Goal: Task Accomplishment & Management: Complete application form

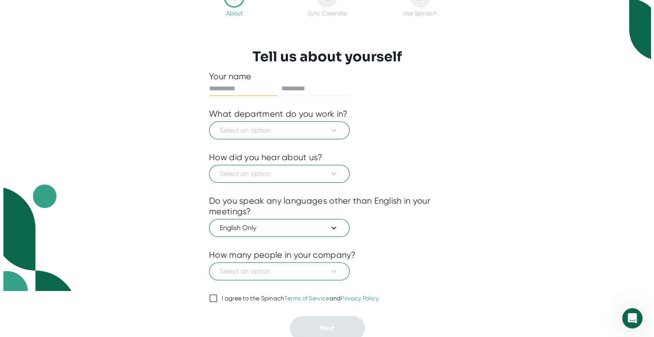
scroll to position [46, 0]
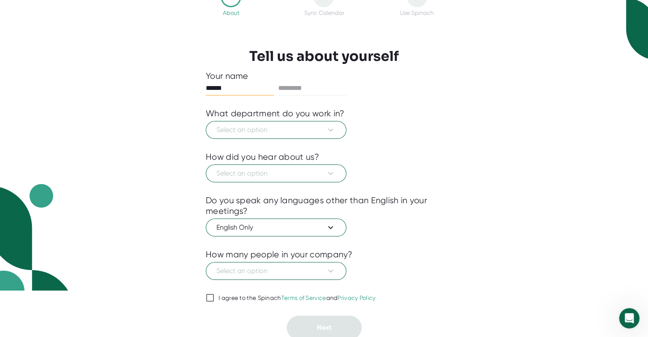
type input "******"
type input "*******"
click at [278, 132] on span "Select an option" at bounding box center [275, 130] width 119 height 10
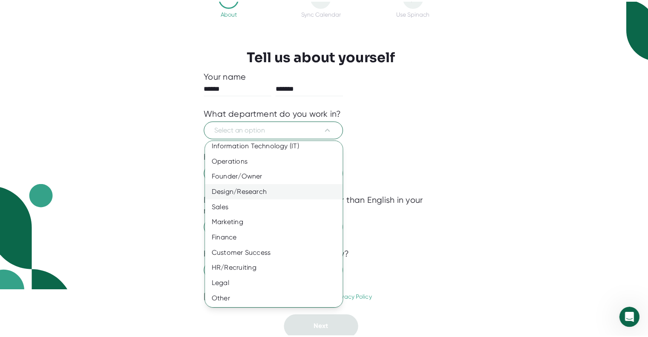
scroll to position [0, 0]
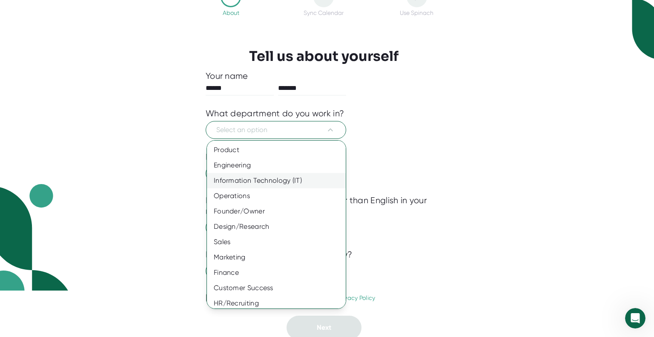
click at [281, 181] on div "Information Technology (IT)" at bounding box center [279, 180] width 145 height 15
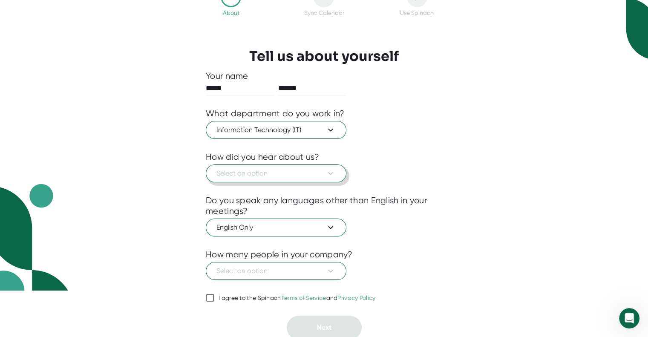
click at [302, 168] on span "Select an option" at bounding box center [275, 173] width 119 height 10
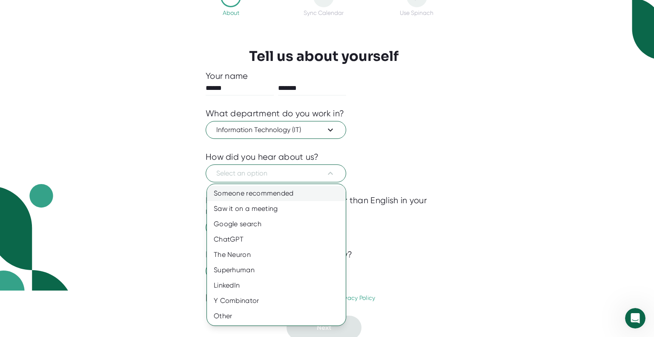
click at [293, 195] on div "Someone recommended" at bounding box center [276, 193] width 139 height 15
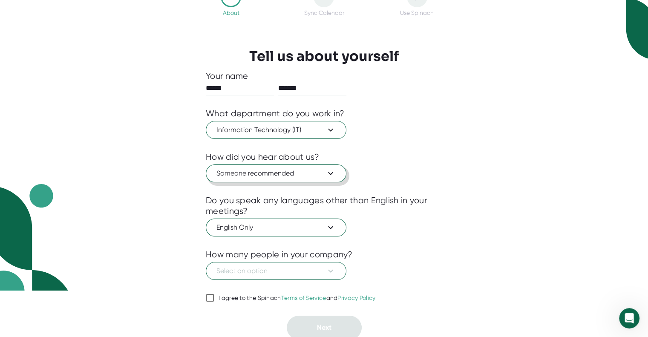
scroll to position [48, 0]
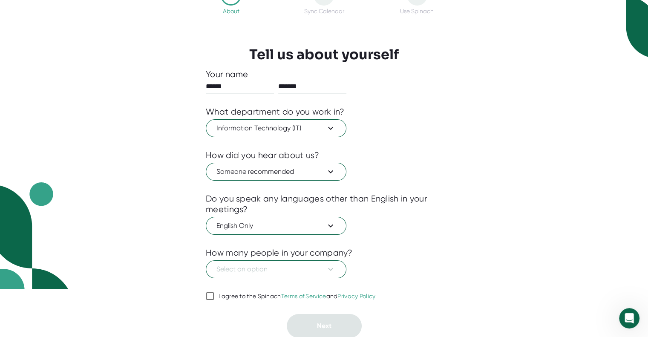
click at [238, 298] on label "I agree to the Spinach Terms of Service and Privacy Policy" at bounding box center [291, 296] width 170 height 10
click at [214, 298] on input "I agree to the Spinach Terms of Service and Privacy Policy" at bounding box center [210, 296] width 9 height 10
checkbox input "true"
click at [244, 269] on span "Select an option" at bounding box center [275, 269] width 119 height 10
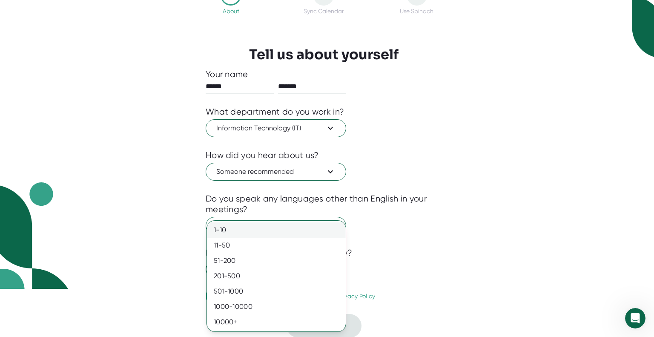
click at [244, 228] on div "1-10" at bounding box center [276, 229] width 139 height 15
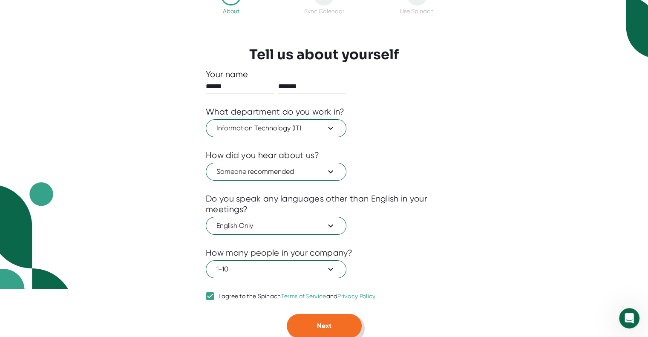
click at [333, 326] on button "Next" at bounding box center [324, 326] width 75 height 24
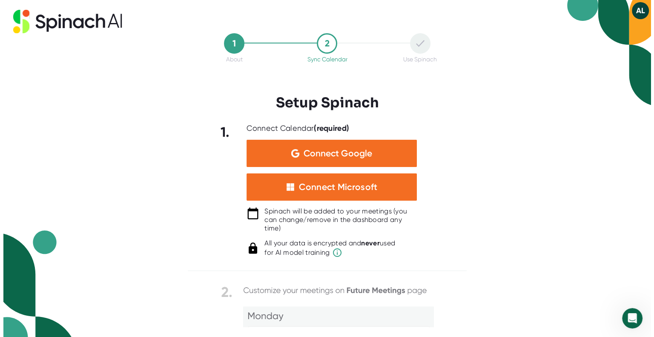
scroll to position [0, 0]
